Goal: Task Accomplishment & Management: Complete application form

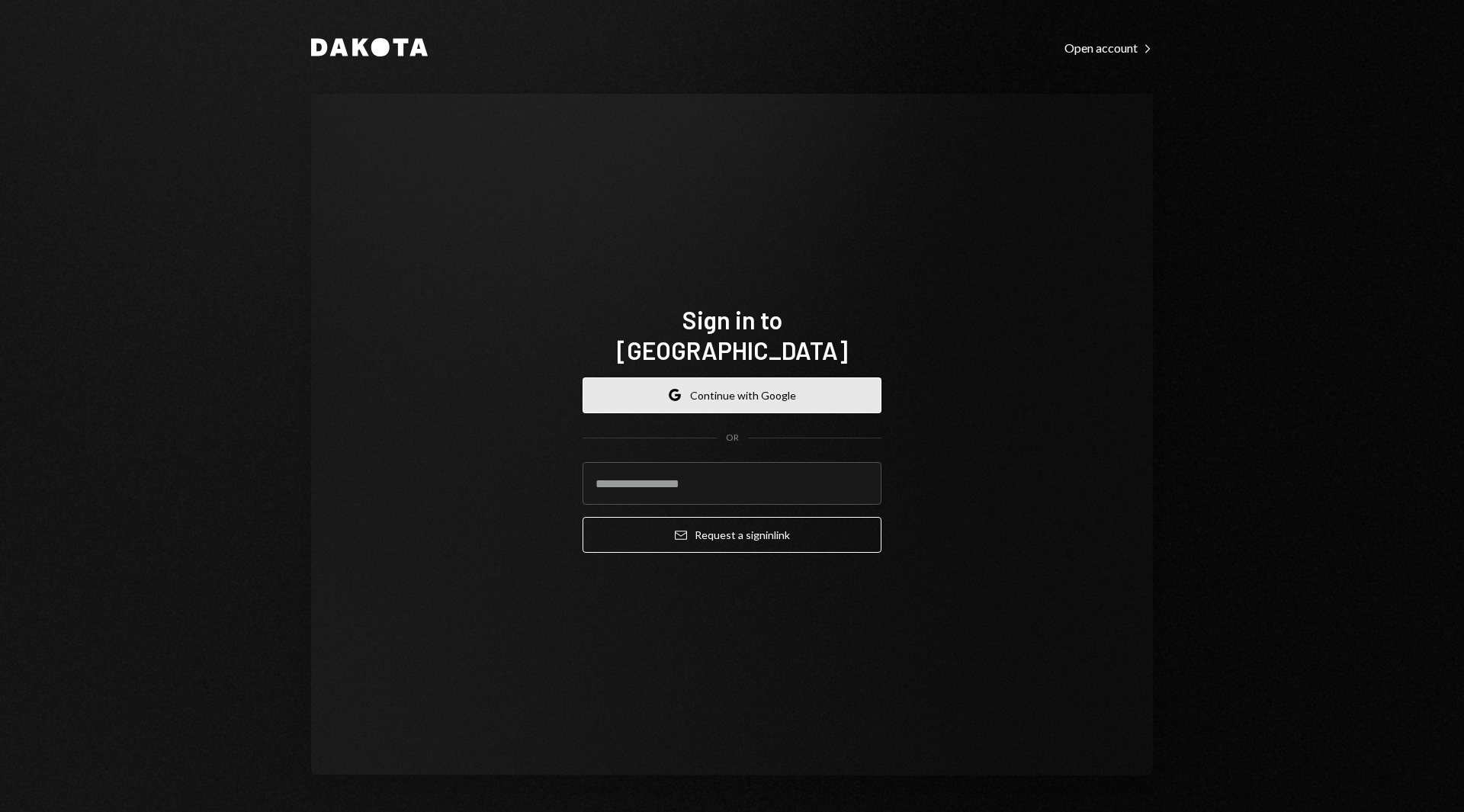
click at [770, 383] on button "Google Continue with Google" at bounding box center [732, 395] width 299 height 36
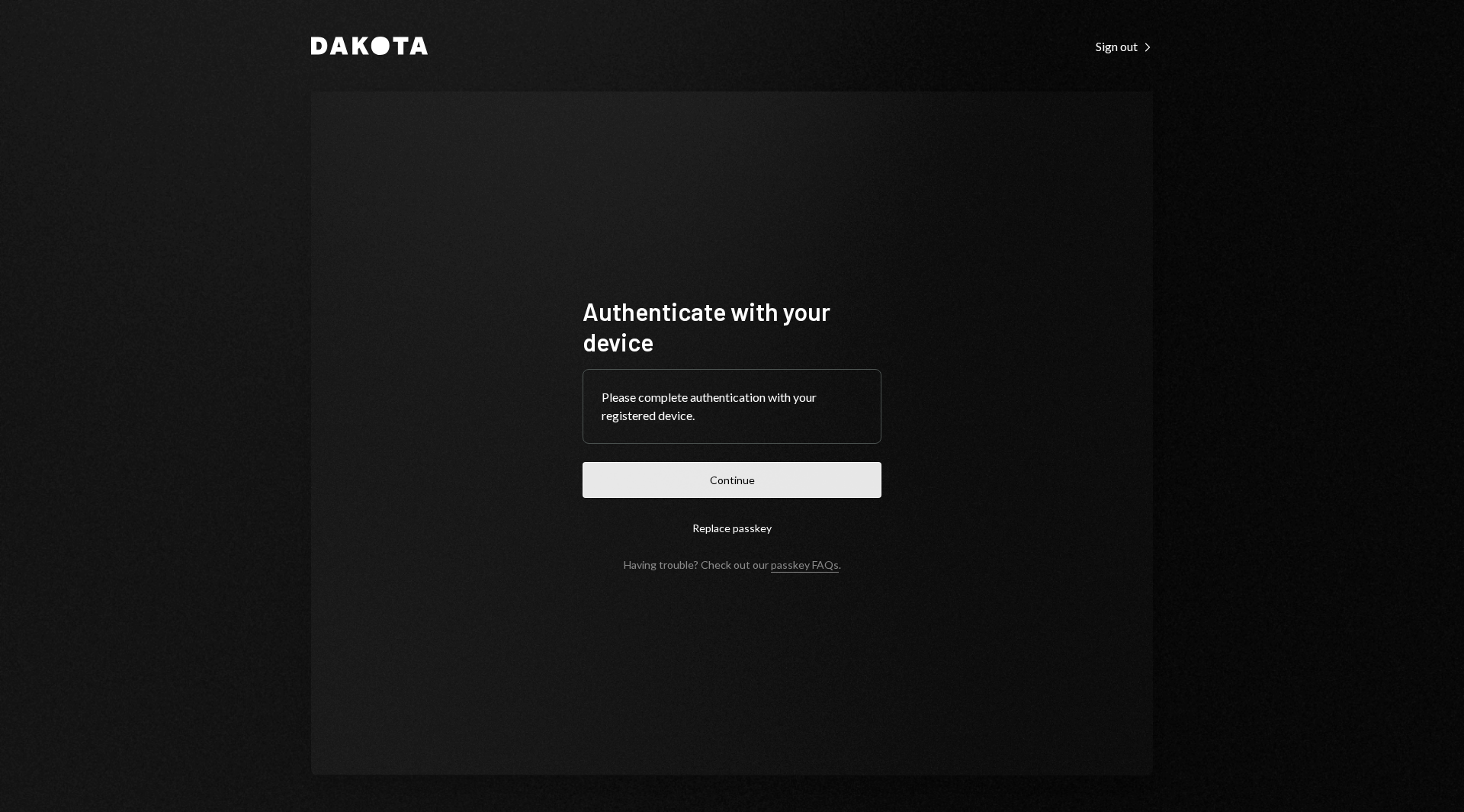
click at [755, 496] on button "Continue" at bounding box center [732, 480] width 299 height 36
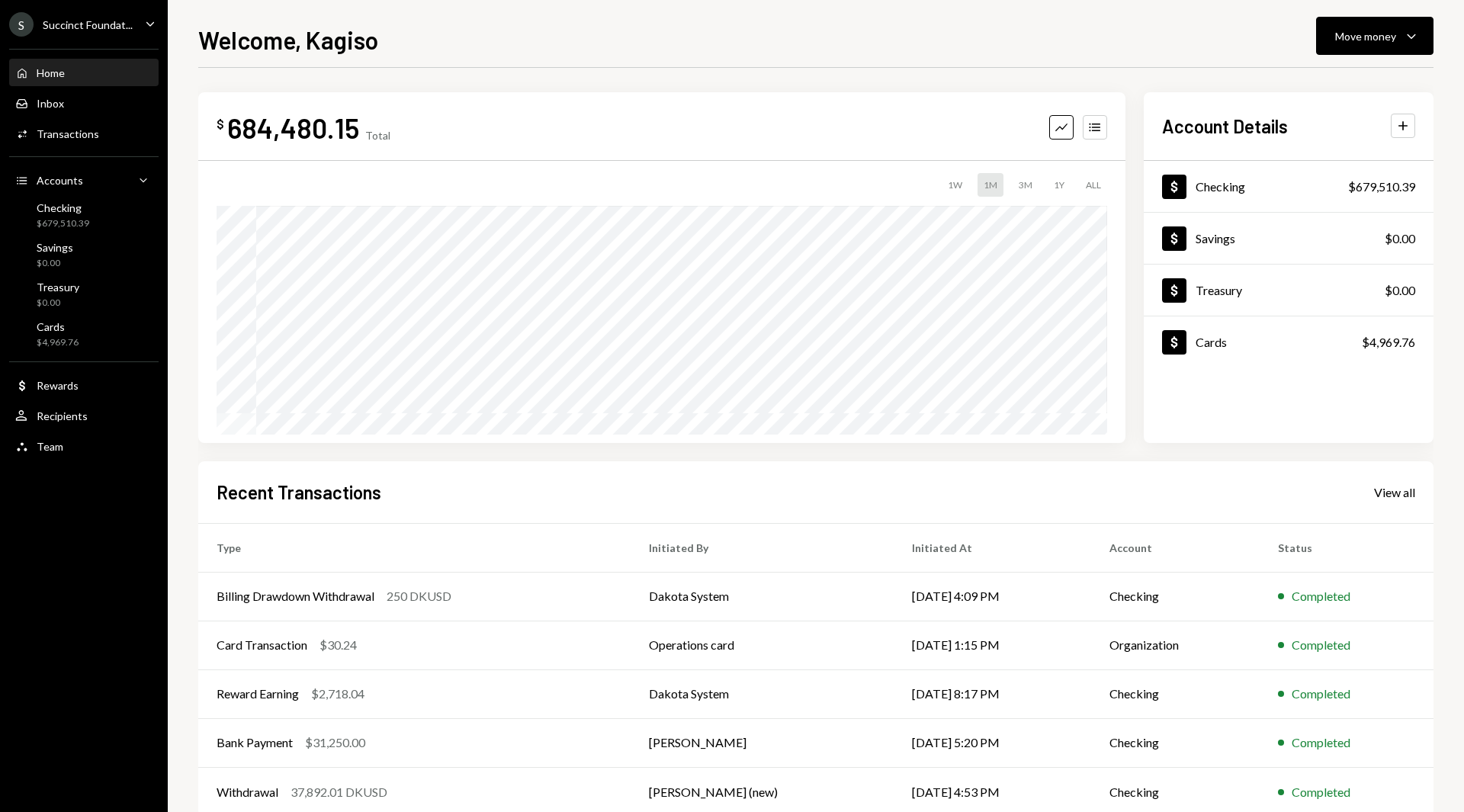
click at [122, 33] on div "S Succinct Foundat..." at bounding box center [71, 25] width 123 height 25
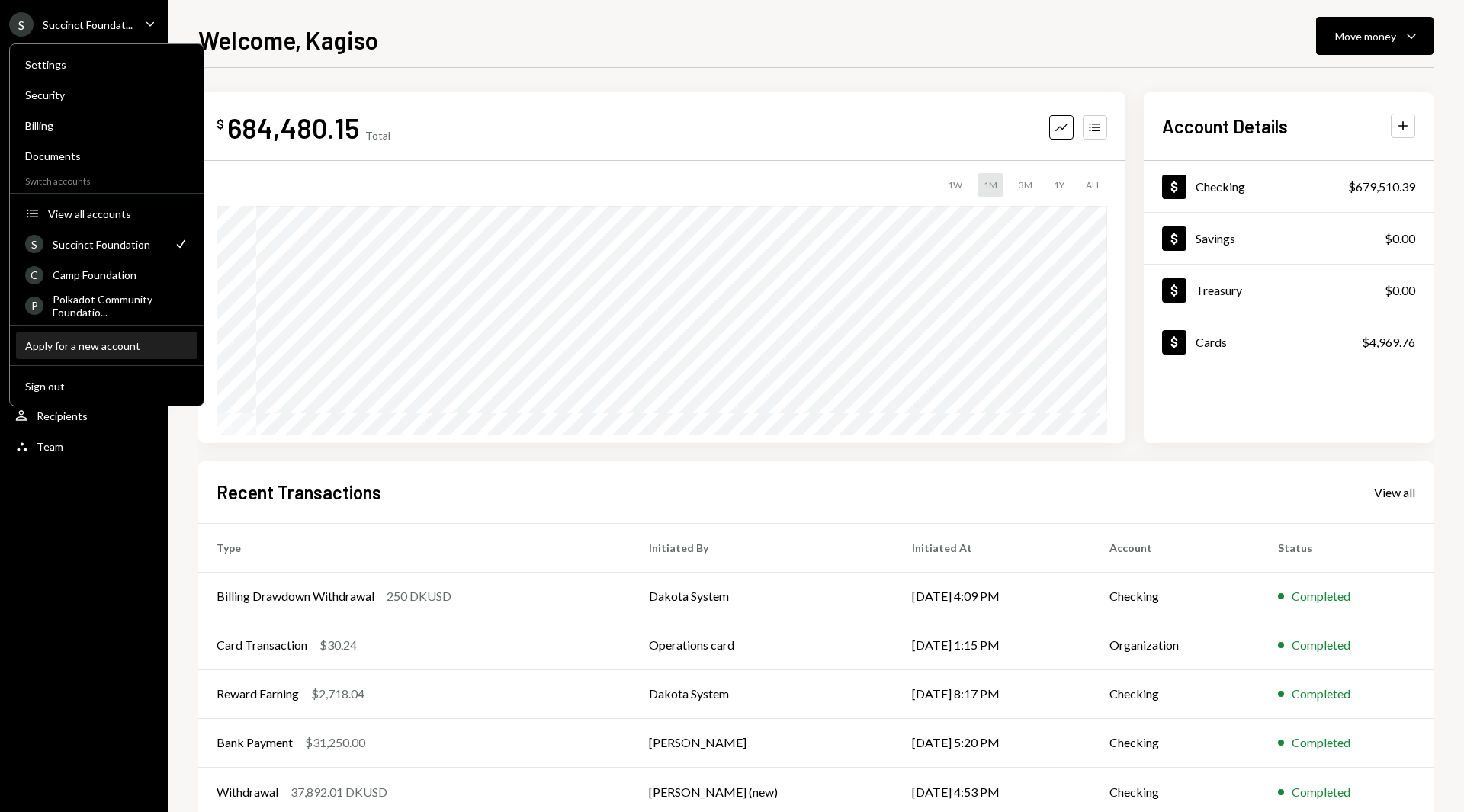
click at [62, 342] on div "Apply for a new account" at bounding box center [107, 346] width 163 height 13
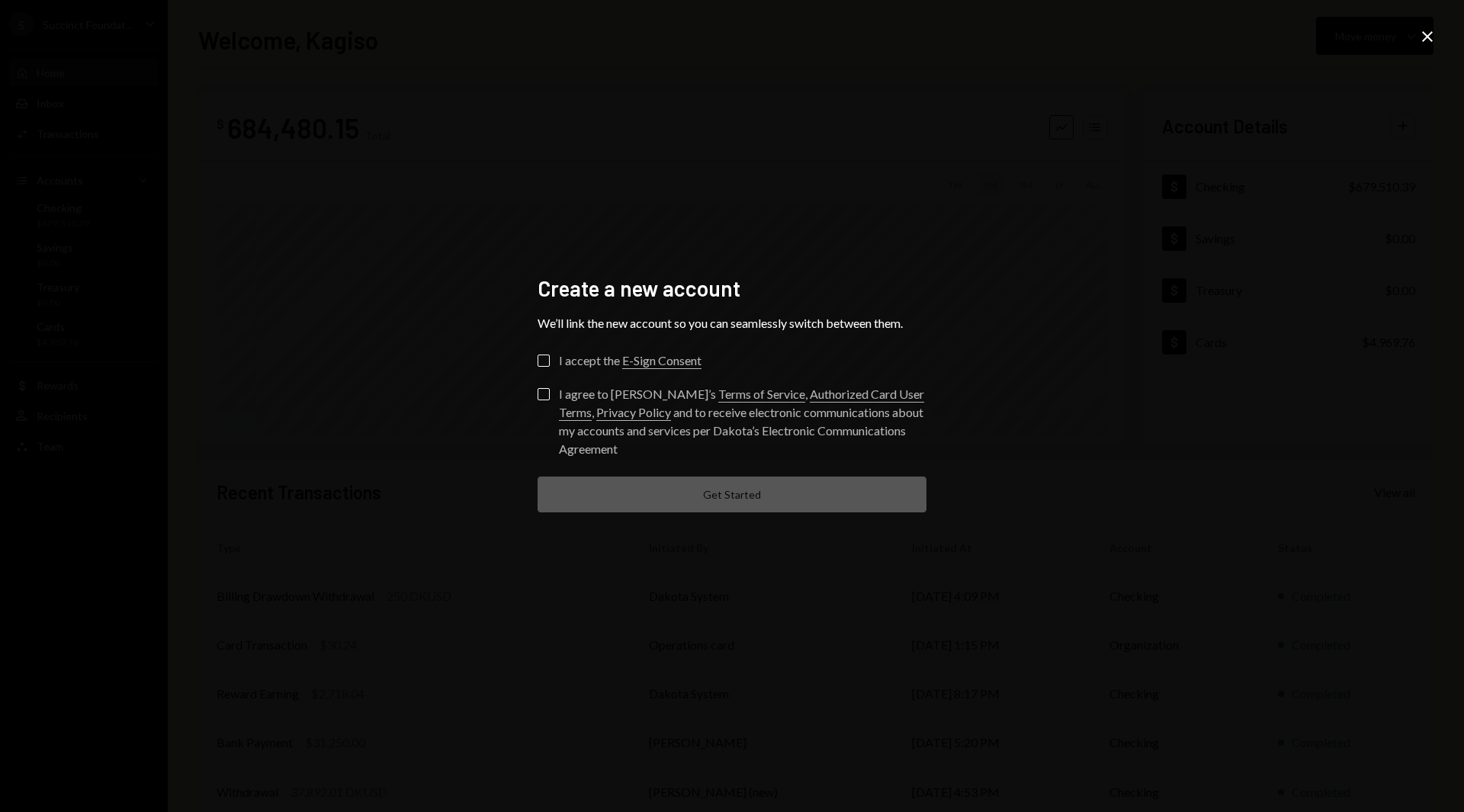
click at [604, 361] on div "I accept the E-Sign Consent" at bounding box center [630, 361] width 142 height 18
click at [550, 361] on button "I accept the E-Sign Consent" at bounding box center [543, 360] width 12 height 12
click at [548, 388] on button "I agree to Dakota’s Terms of Service , Authorized Card User Terms , Privacy Pol…" at bounding box center [543, 394] width 12 height 12
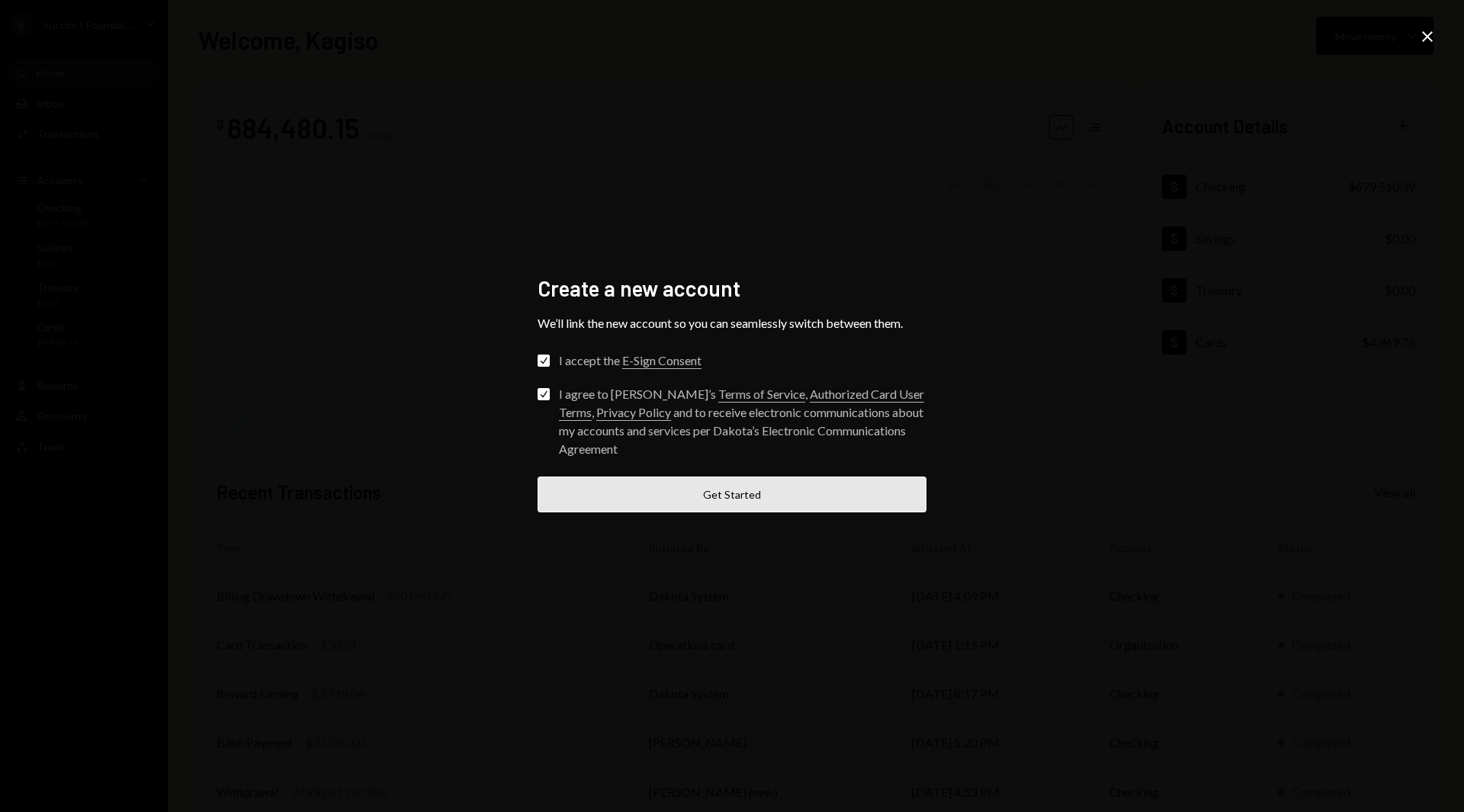
click at [685, 498] on button "Get Started" at bounding box center [732, 495] width 389 height 36
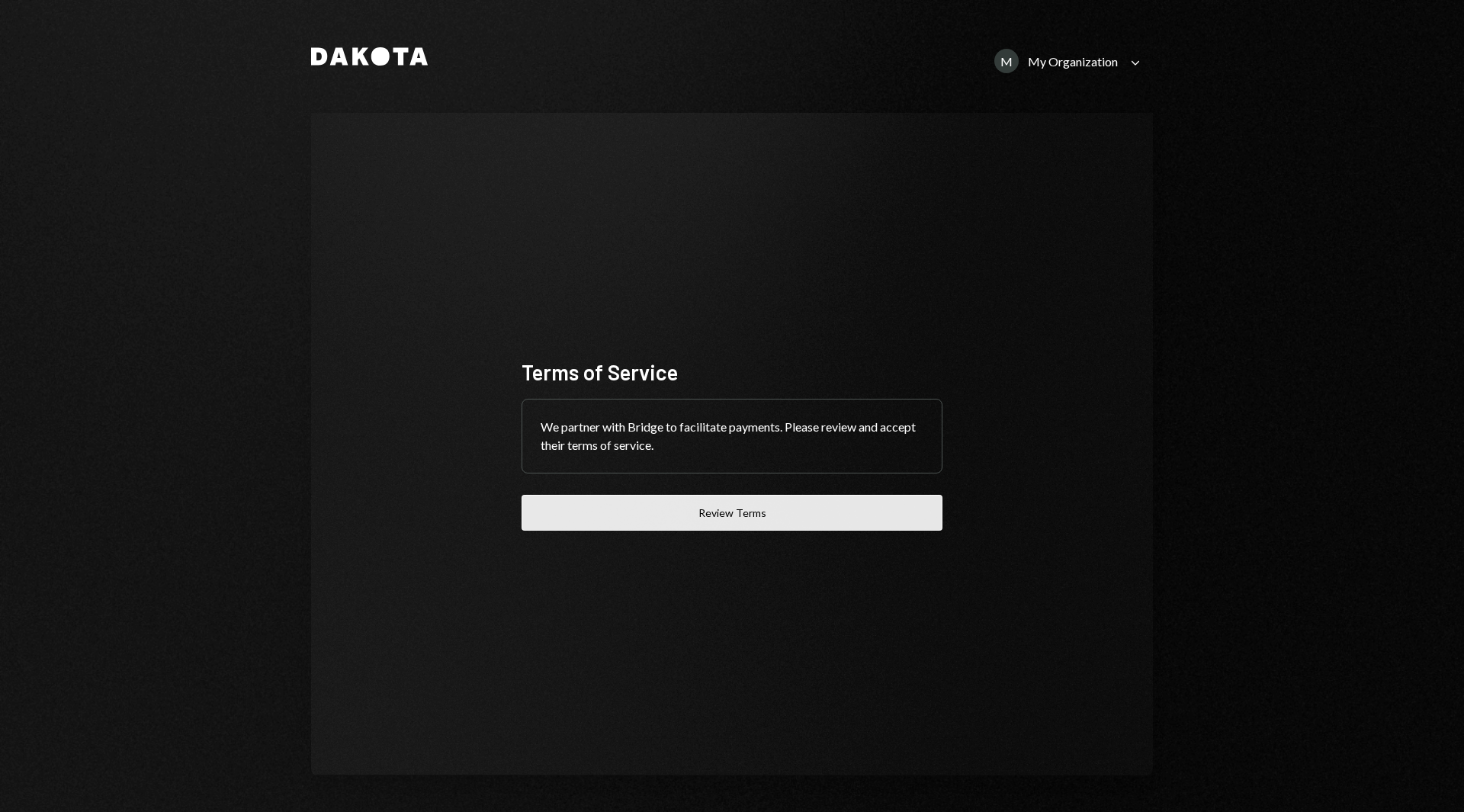
click at [680, 510] on button "Review Terms" at bounding box center [732, 513] width 421 height 36
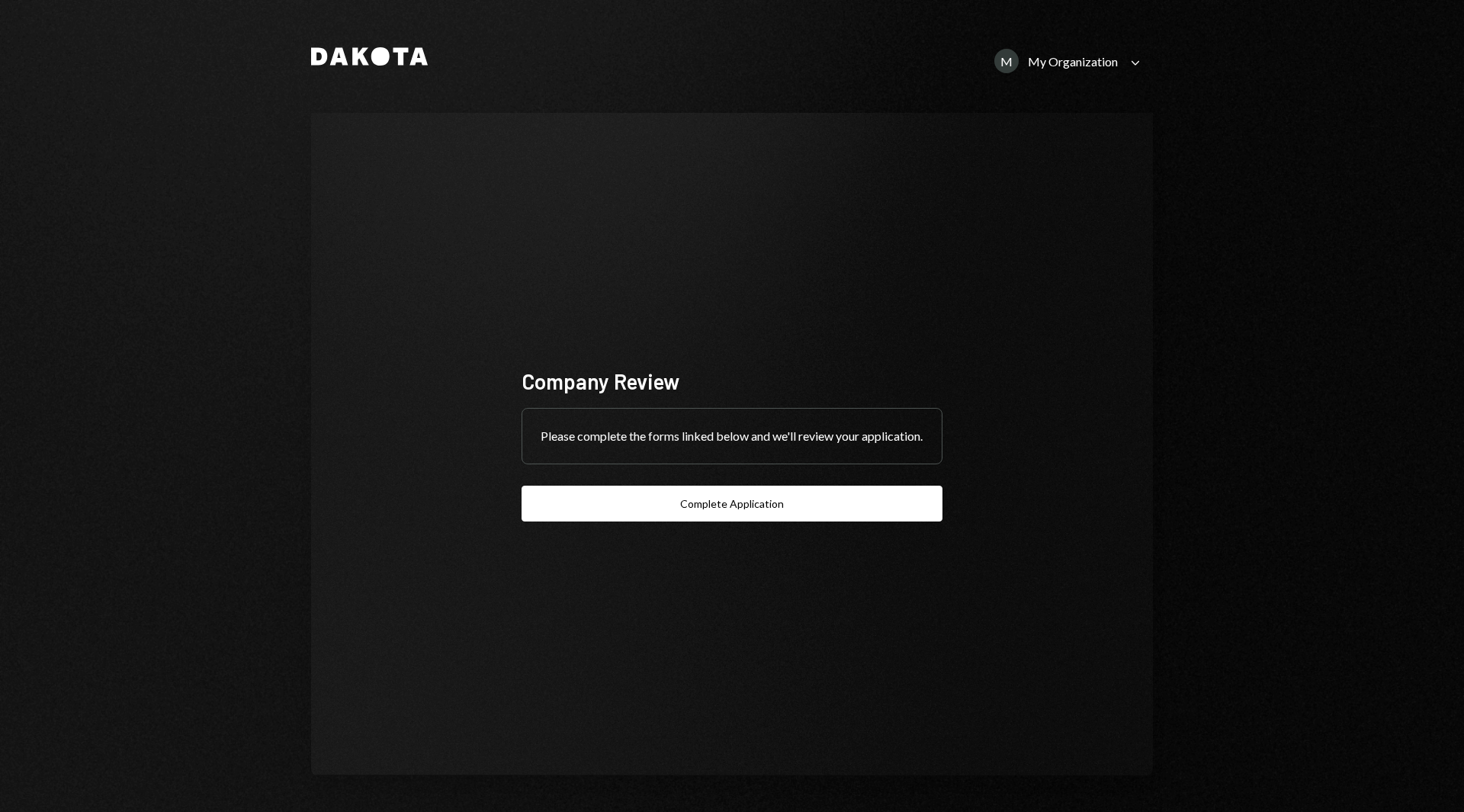
click at [744, 510] on button "Complete Application" at bounding box center [732, 504] width 421 height 36
